Goal: Task Accomplishment & Management: Complete application form

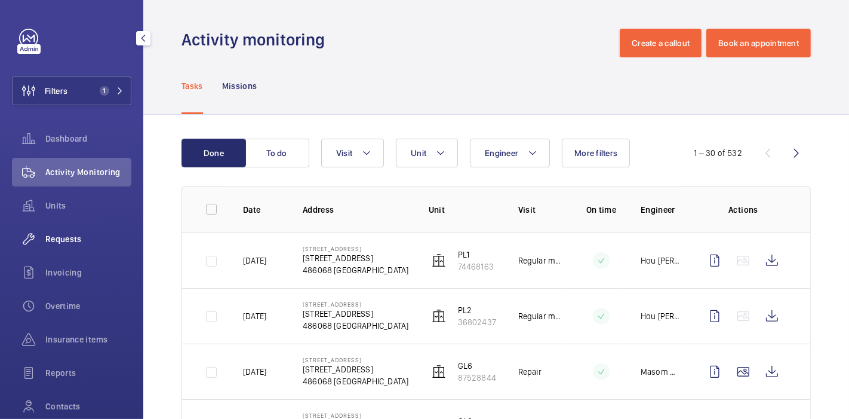
click at [63, 238] on span "Requests" at bounding box center [88, 239] width 86 height 12
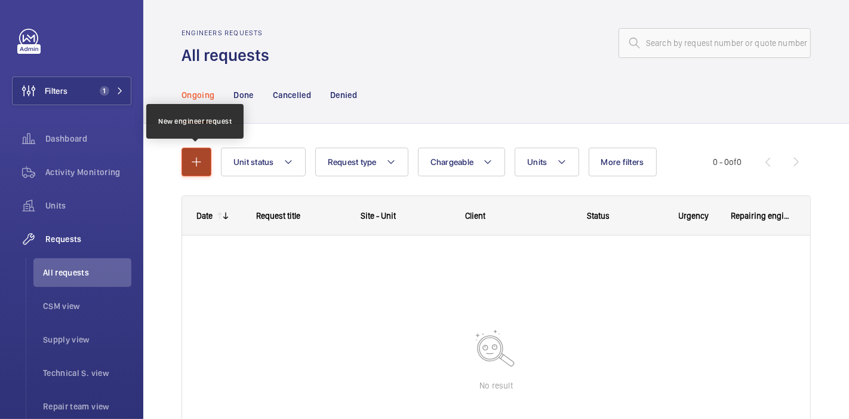
click at [199, 153] on button "button" at bounding box center [197, 162] width 30 height 29
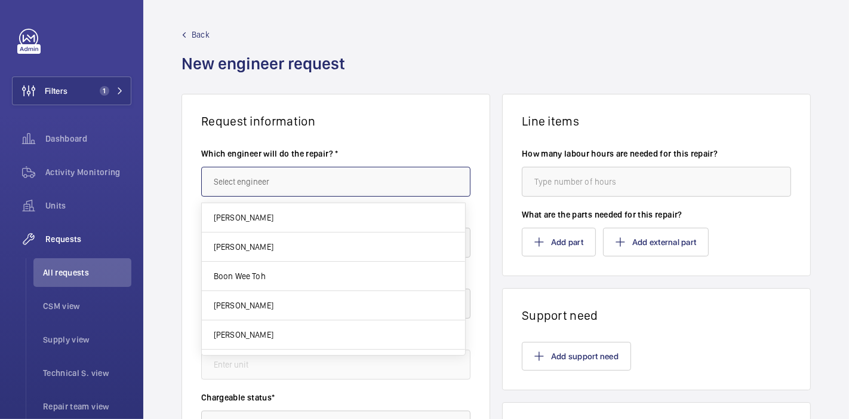
click at [248, 183] on input "text" at bounding box center [335, 182] width 269 height 30
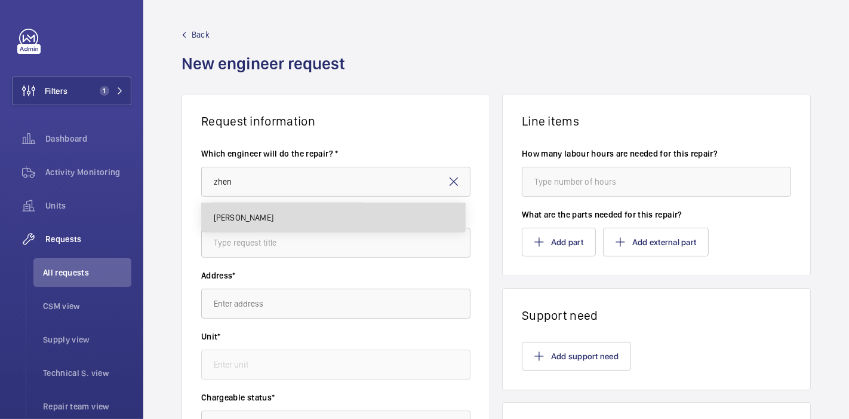
click at [263, 226] on mat-option "[PERSON_NAME]" at bounding box center [333, 217] width 263 height 29
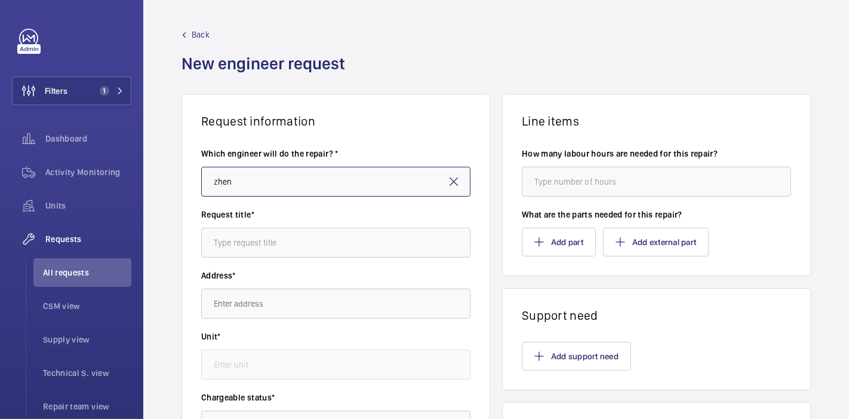
type input "[PERSON_NAME]"
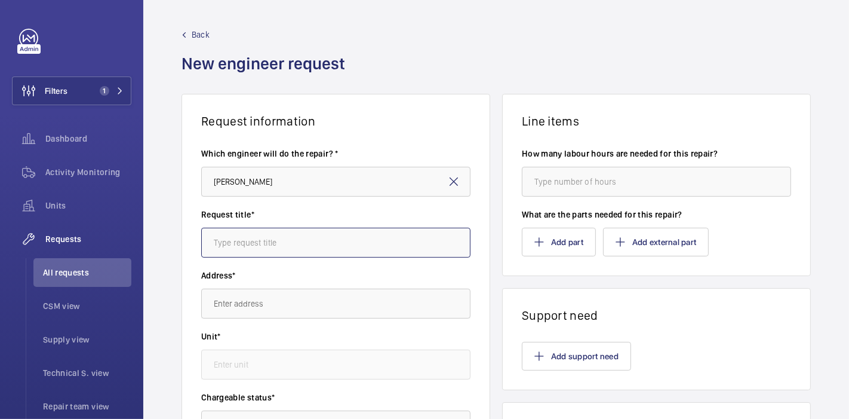
click at [273, 238] on input "text" at bounding box center [335, 243] width 269 height 30
type input "V"
type input "CIB : Repair"
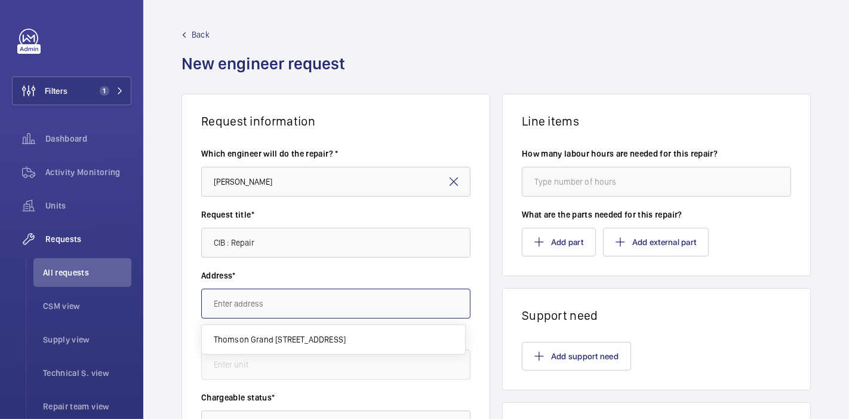
click at [284, 309] on input "text" at bounding box center [335, 303] width 269 height 30
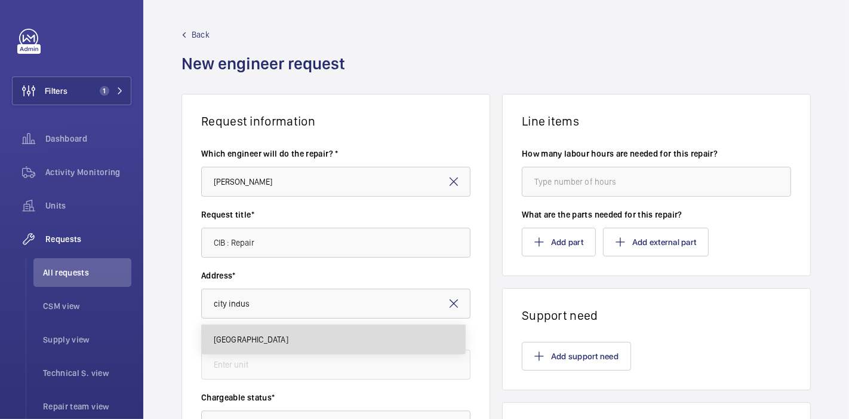
click at [317, 180] on body "Filters 1 Dashboard Activity Monitoring Units Requests All requests CSM view Su…" at bounding box center [424, 209] width 849 height 419
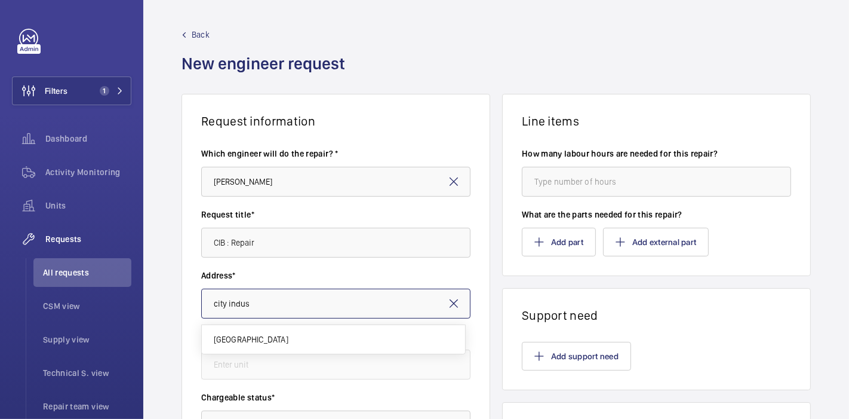
click at [280, 299] on input "city indus" at bounding box center [335, 303] width 269 height 30
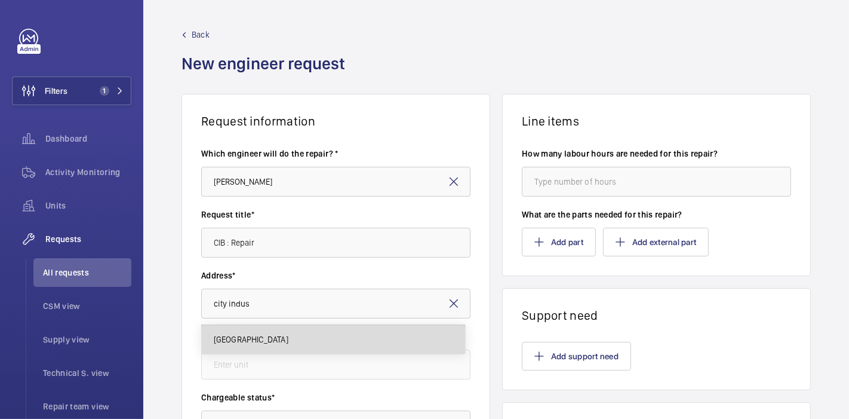
click at [288, 343] on span "[GEOGRAPHIC_DATA]" at bounding box center [251, 339] width 75 height 12
type input "[GEOGRAPHIC_DATA]"
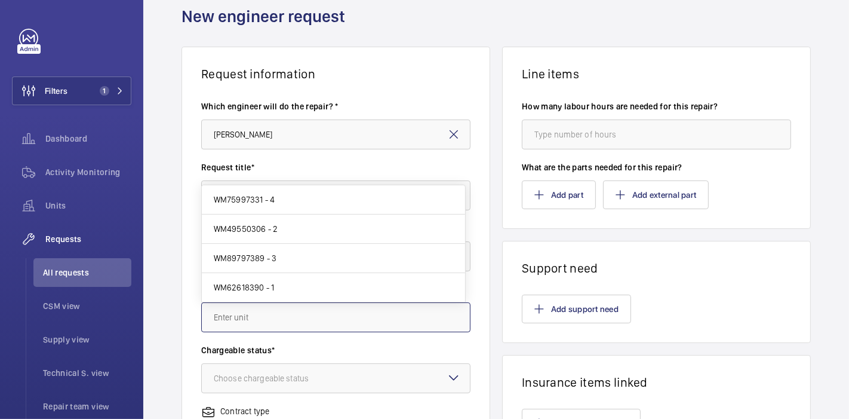
click at [235, 320] on input "text" at bounding box center [335, 317] width 269 height 30
click at [186, 314] on wm-front-card-body "Which engineer will do the repair? * [PERSON_NAME] Request title* CIB : Repair …" at bounding box center [336, 381] width 308 height 600
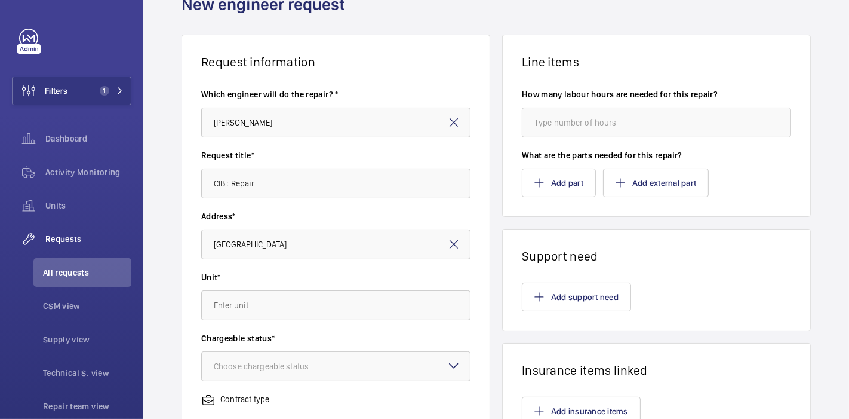
scroll to position [53, 0]
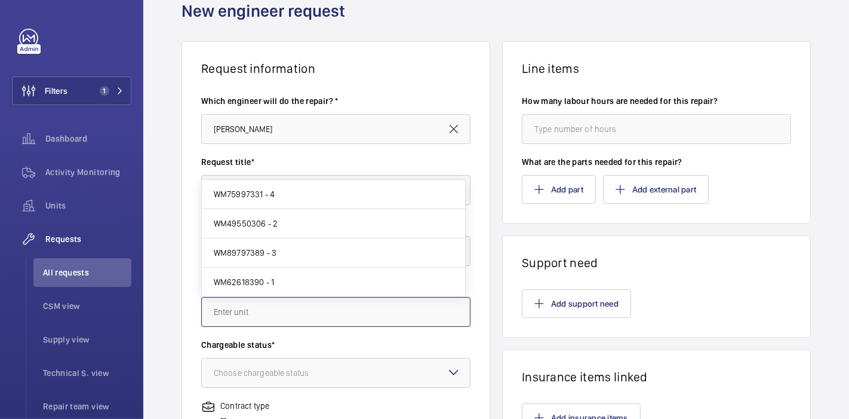
click at [239, 308] on input "text" at bounding box center [335, 312] width 269 height 30
click at [259, 280] on span "WM62618390 - 1" at bounding box center [244, 282] width 61 height 12
type input "WM62618390 - 1"
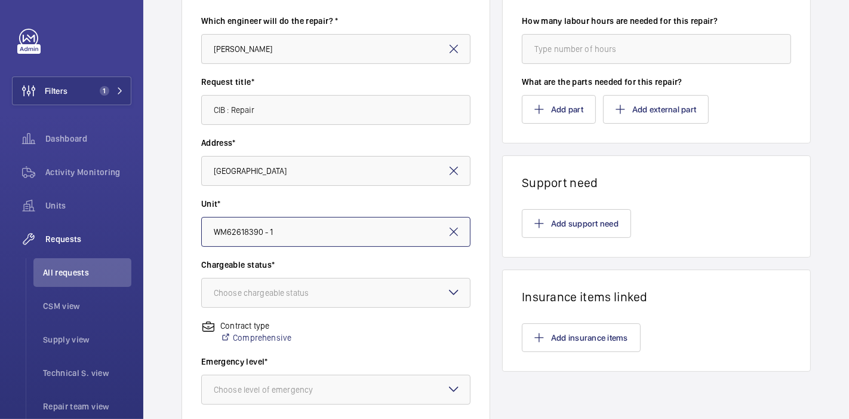
scroll to position [133, 0]
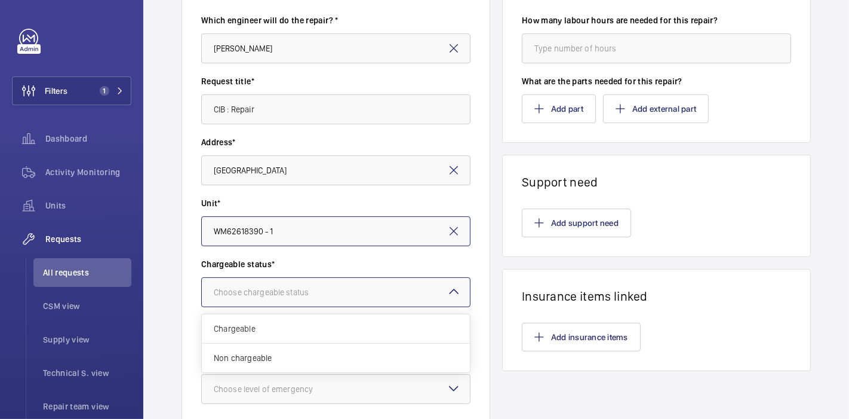
click at [230, 278] on div at bounding box center [336, 292] width 268 height 29
click at [245, 350] on div "Non chargeable" at bounding box center [336, 357] width 268 height 29
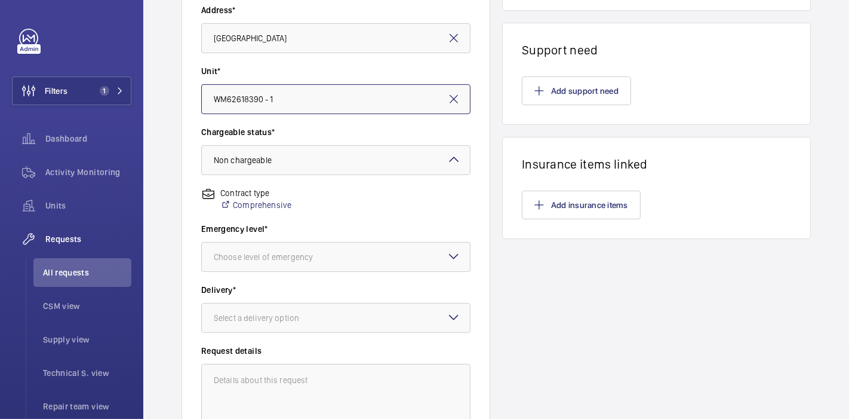
scroll to position [266, 0]
click at [241, 263] on div at bounding box center [336, 256] width 268 height 29
click at [251, 312] on div "This week" at bounding box center [336, 322] width 268 height 29
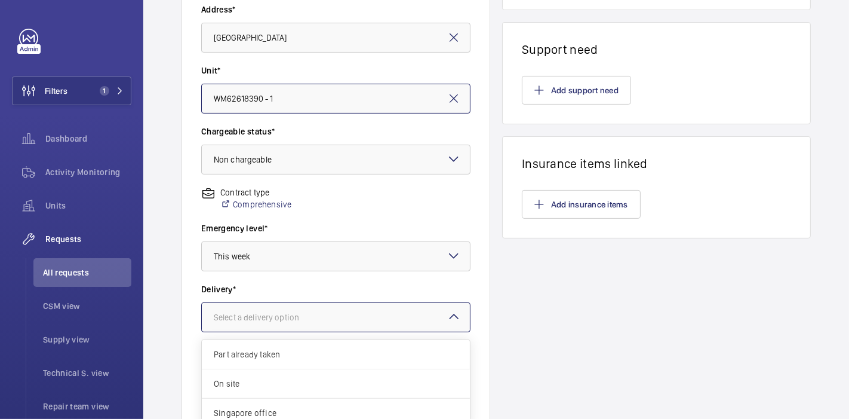
click at [251, 312] on div "Select a delivery option" at bounding box center [271, 317] width 115 height 12
click at [247, 374] on div "On site" at bounding box center [336, 383] width 268 height 29
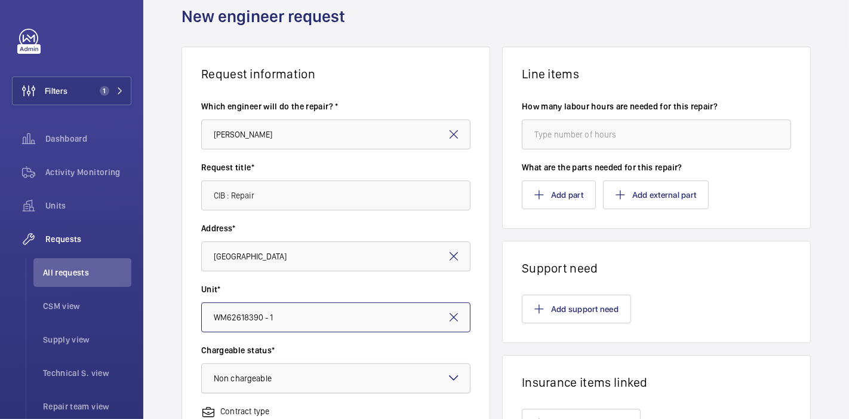
scroll to position [0, 0]
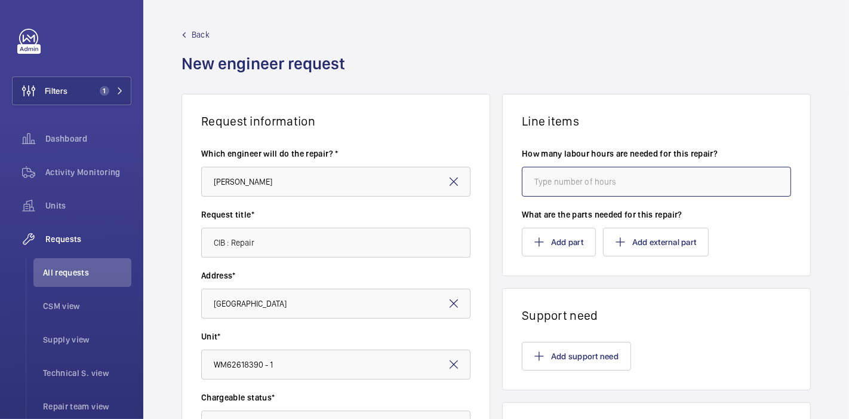
click at [555, 170] on input "number" at bounding box center [656, 182] width 269 height 30
type input "8"
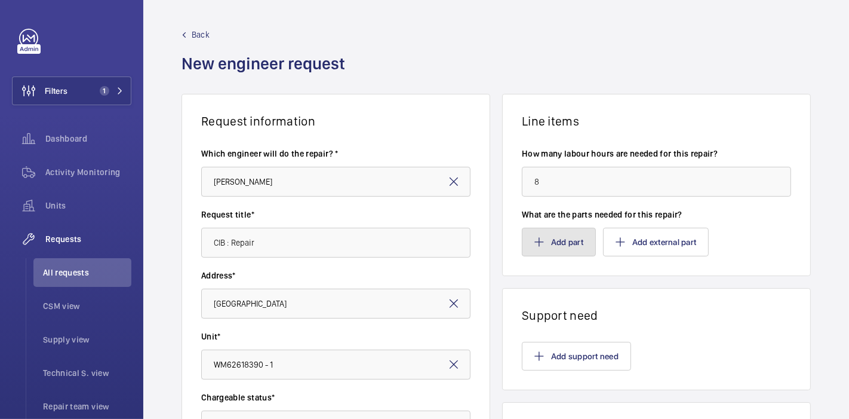
click at [551, 242] on button "Add part" at bounding box center [559, 242] width 74 height 29
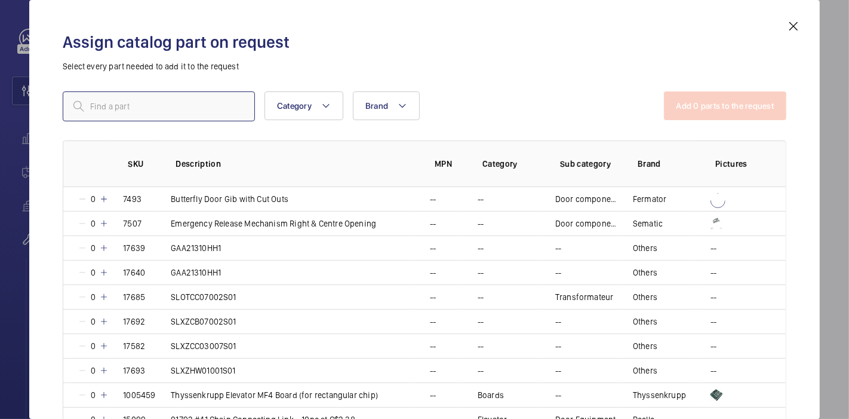
click at [152, 117] on input "text" at bounding box center [159, 106] width 192 height 30
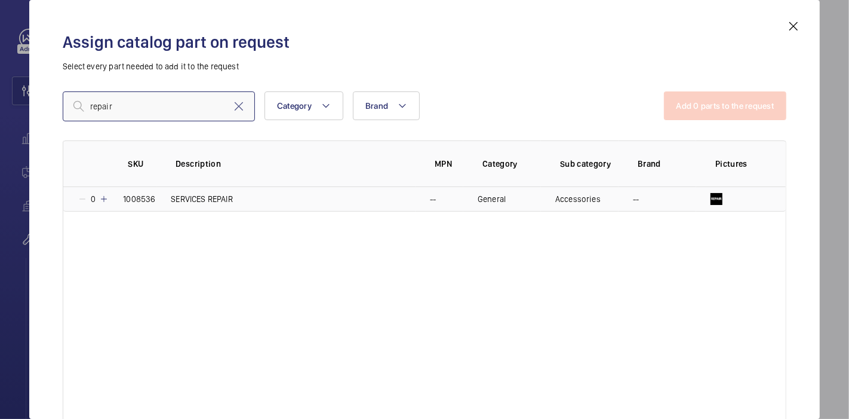
type input "repair"
click at [105, 200] on mat-icon at bounding box center [104, 199] width 10 height 10
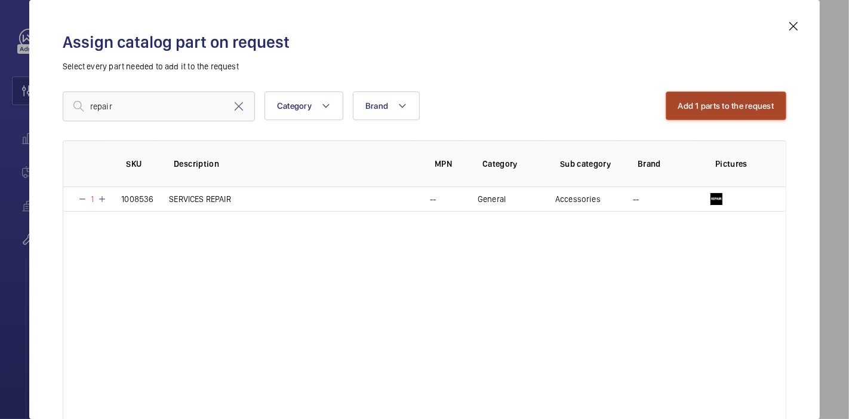
click at [666, 104] on button "Add 1 parts to the request" at bounding box center [726, 105] width 121 height 29
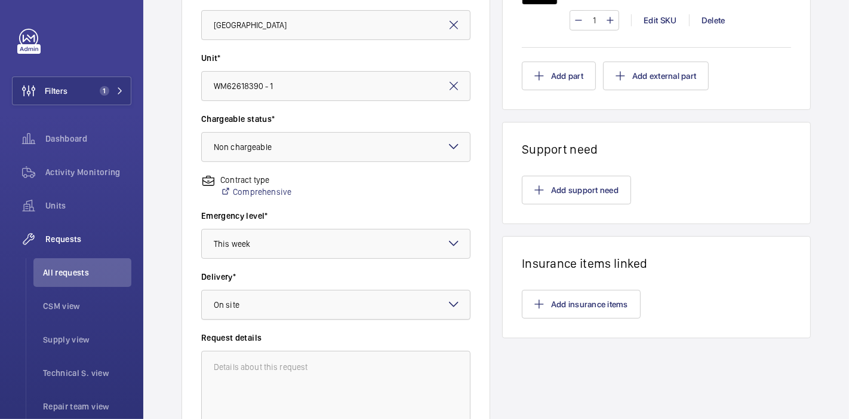
scroll to position [395, 0]
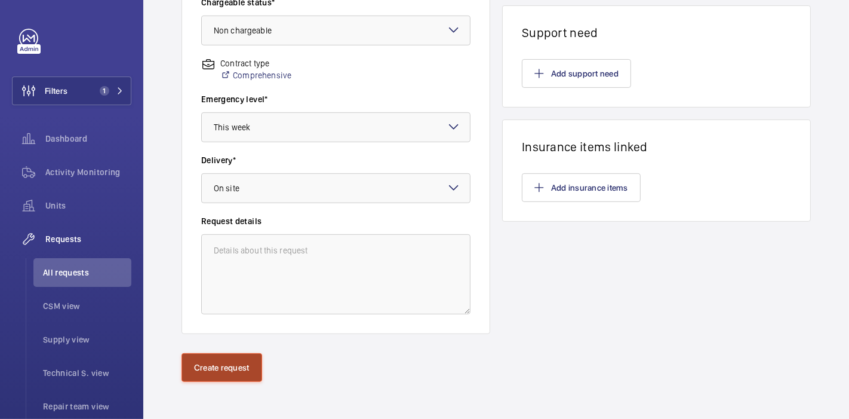
click at [223, 370] on button "Create request" at bounding box center [222, 367] width 81 height 29
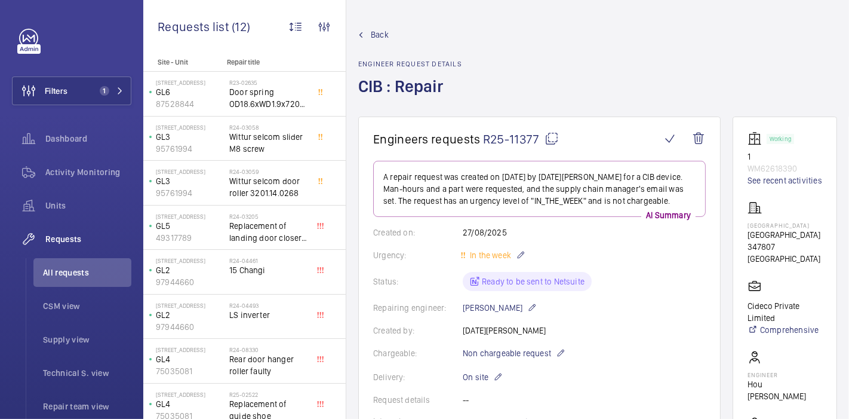
click at [549, 134] on mat-icon at bounding box center [552, 138] width 14 height 14
click at [379, 28] on wm-front-admin-header "Back Engineer request details CIB : Repair" at bounding box center [597, 58] width 503 height 116
click at [379, 29] on span "Back" at bounding box center [380, 35] width 18 height 12
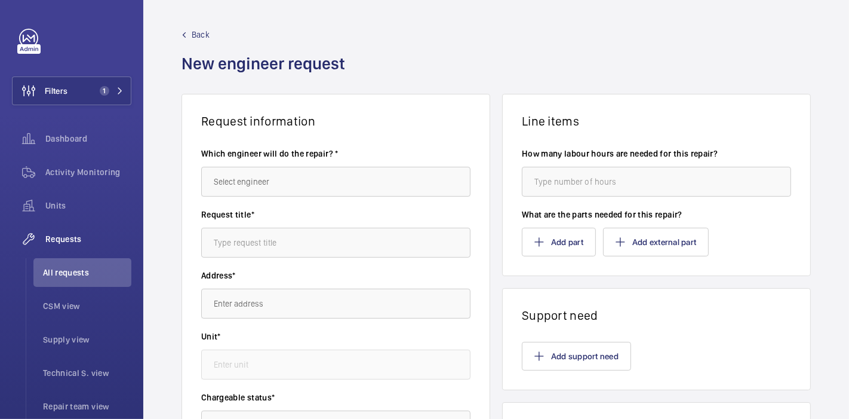
click at [199, 32] on span "Back" at bounding box center [201, 35] width 18 height 12
